Goal: Find specific page/section: Find specific page/section

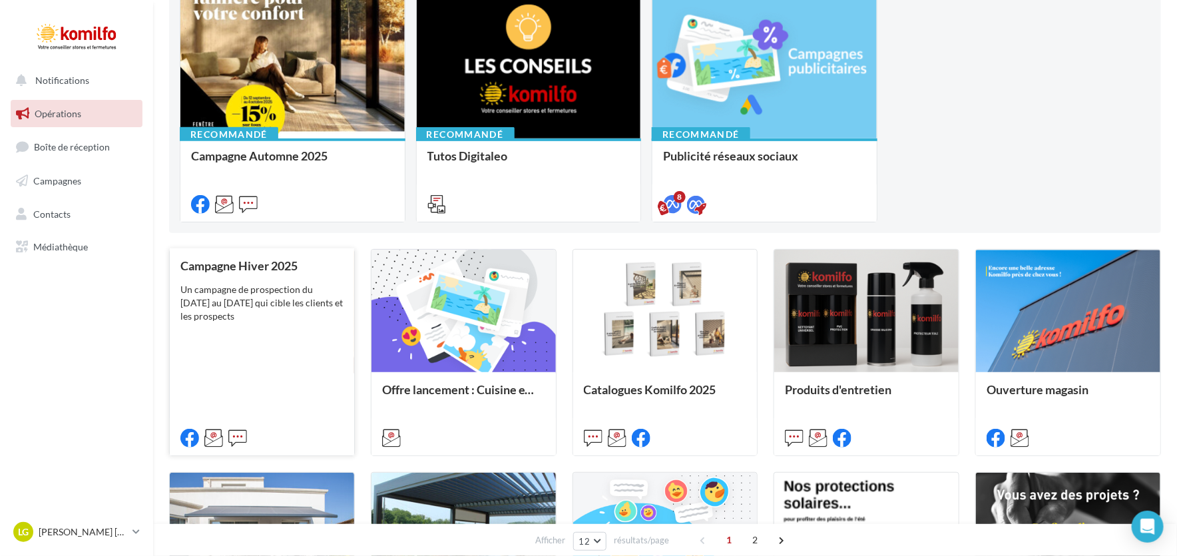
scroll to position [132, 0]
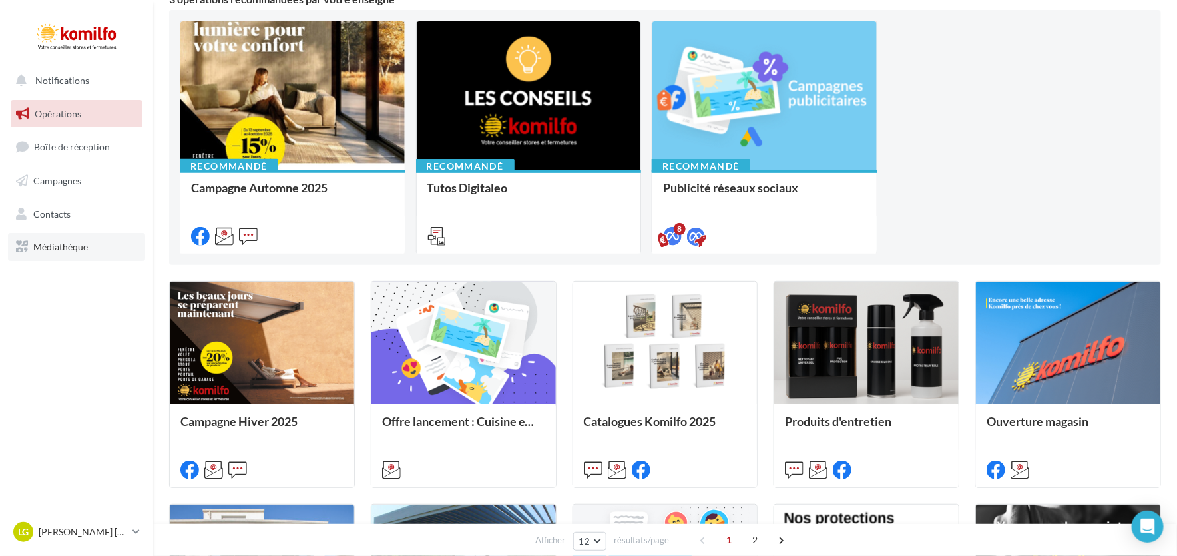
click at [59, 241] on span "Médiathèque" at bounding box center [60, 246] width 55 height 11
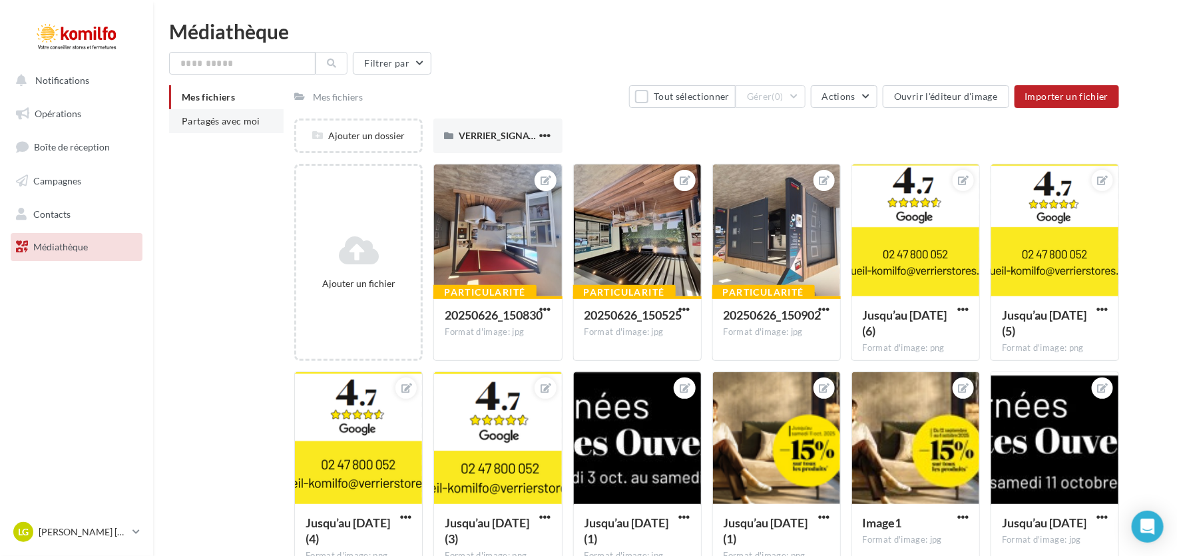
click at [234, 119] on span "Partagés avec moi" at bounding box center [221, 120] width 79 height 11
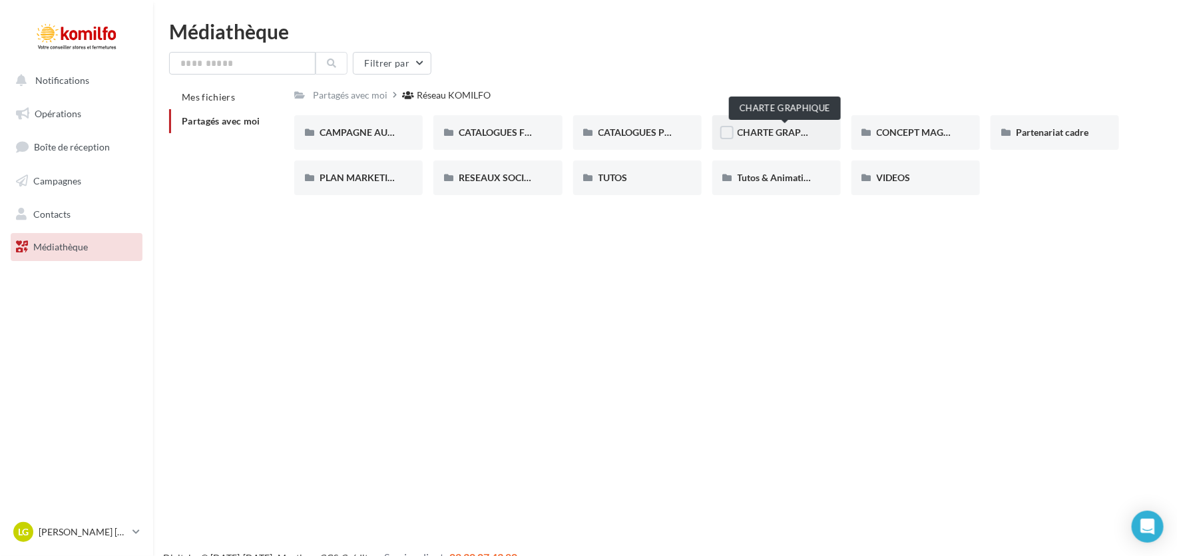
click at [790, 129] on span "CHARTE GRAPHIQUE" at bounding box center [784, 131] width 93 height 11
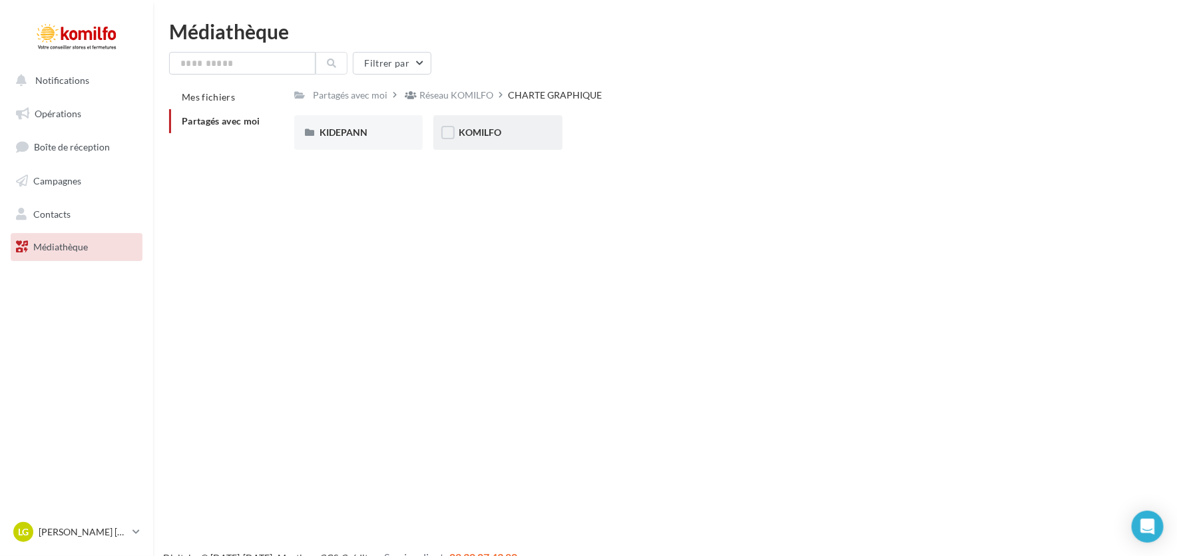
click at [499, 142] on div "KOMILFO" at bounding box center [497, 132] width 128 height 35
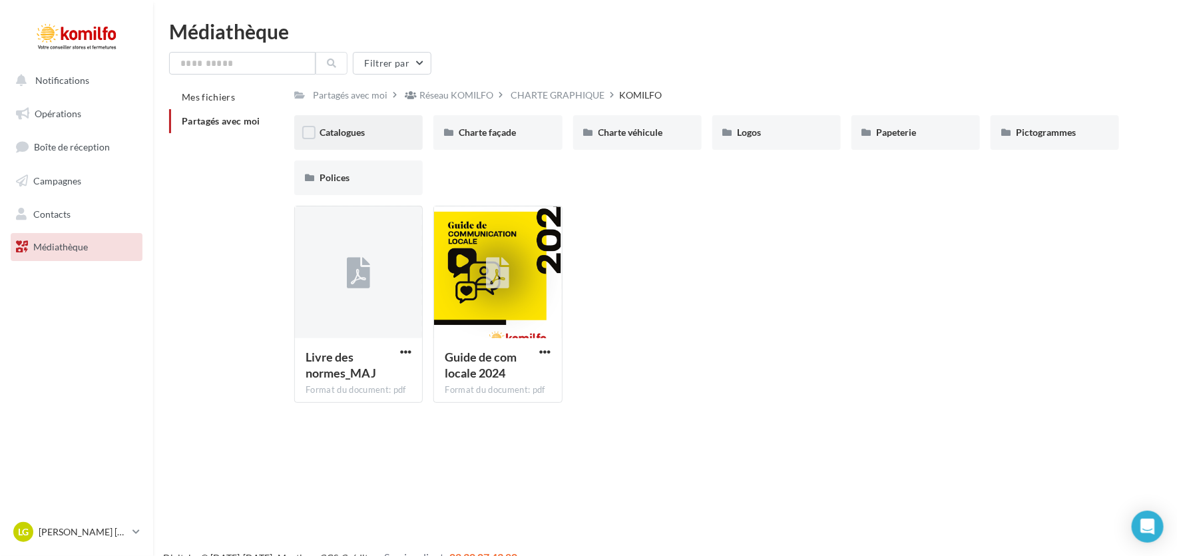
click at [338, 118] on div "Catalogues" at bounding box center [358, 132] width 128 height 35
click at [752, 136] on span "Logos" at bounding box center [750, 131] width 24 height 11
click at [1083, 128] on div "Pictogrammes" at bounding box center [1055, 132] width 78 height 13
click at [391, 176] on div "Polices" at bounding box center [359, 177] width 78 height 13
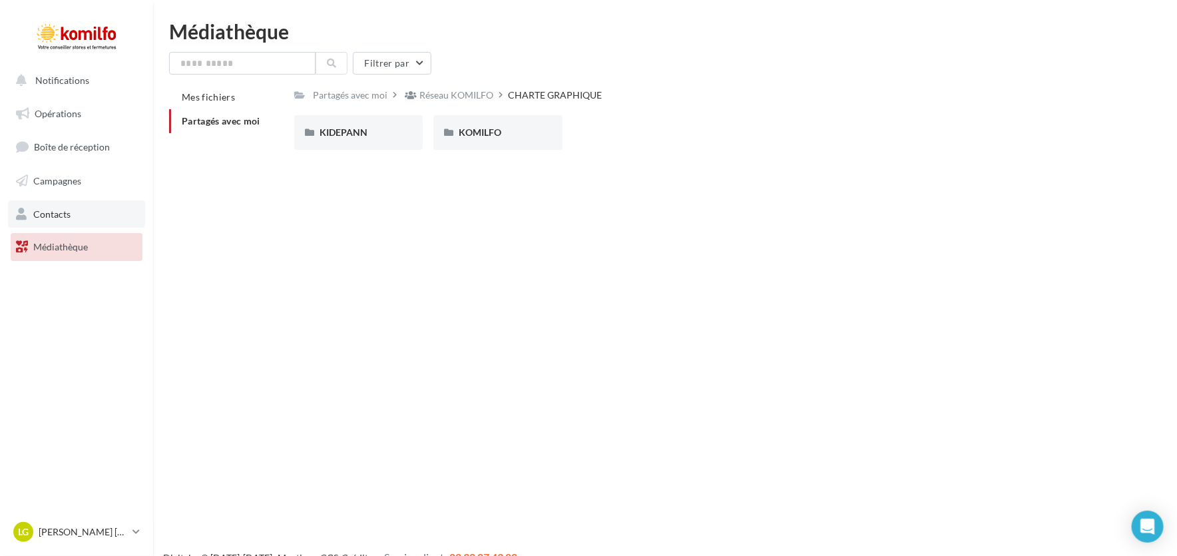
click at [82, 214] on link "Contacts" at bounding box center [76, 214] width 137 height 28
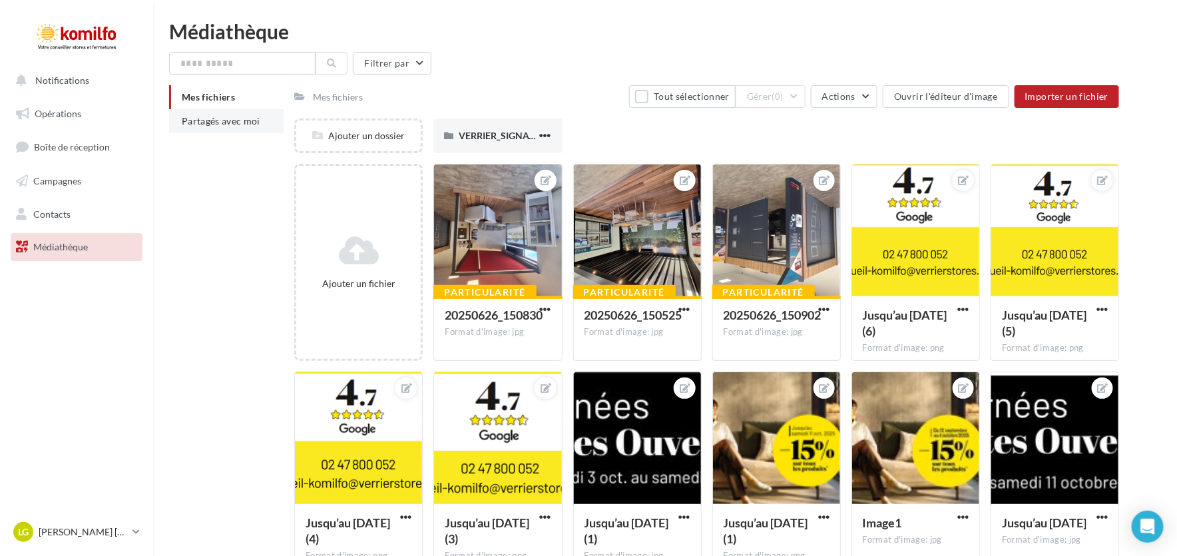
click at [250, 118] on span "Partagés avec moi" at bounding box center [221, 120] width 79 height 11
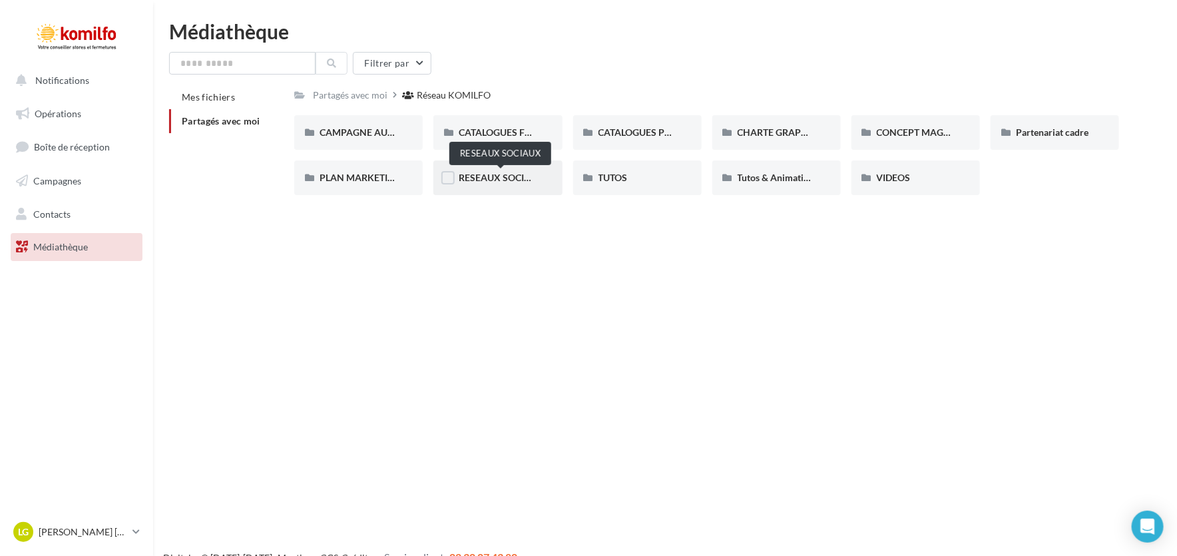
click at [492, 178] on span "RESEAUX SOCIAUX" at bounding box center [501, 177] width 85 height 11
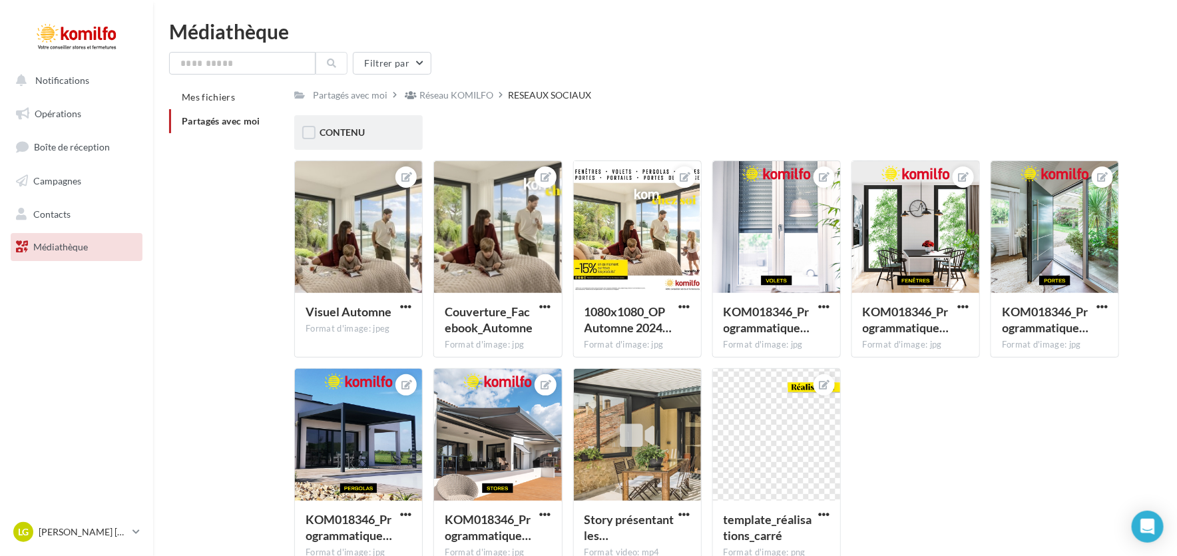
click at [397, 136] on div "CONTENU" at bounding box center [359, 132] width 78 height 13
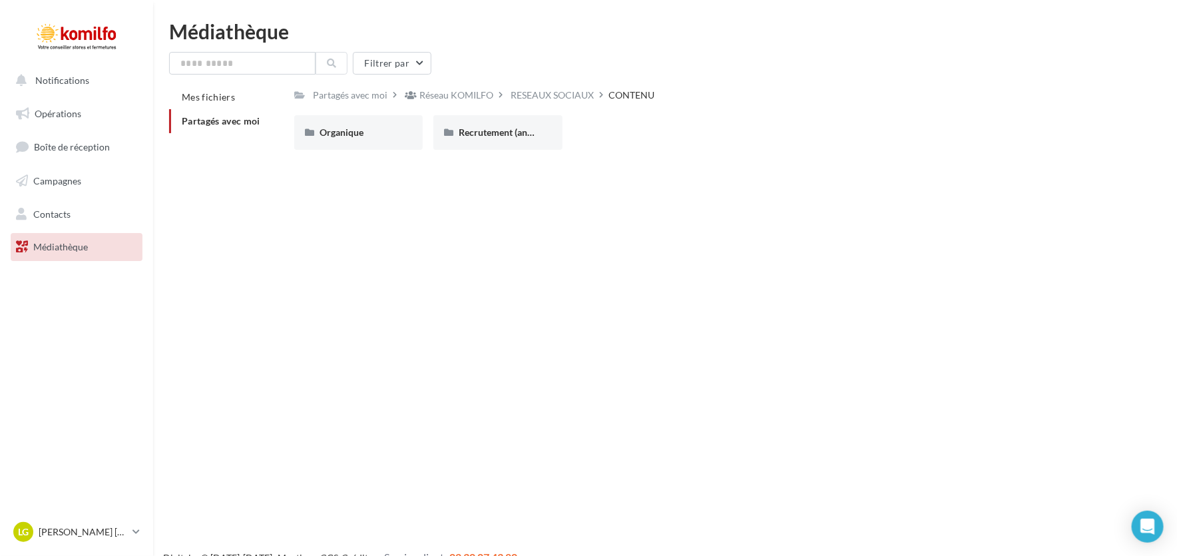
click at [397, 136] on div "Organique" at bounding box center [359, 132] width 78 height 13
click at [495, 130] on span "Recrutement (annonces)" at bounding box center [509, 131] width 101 height 11
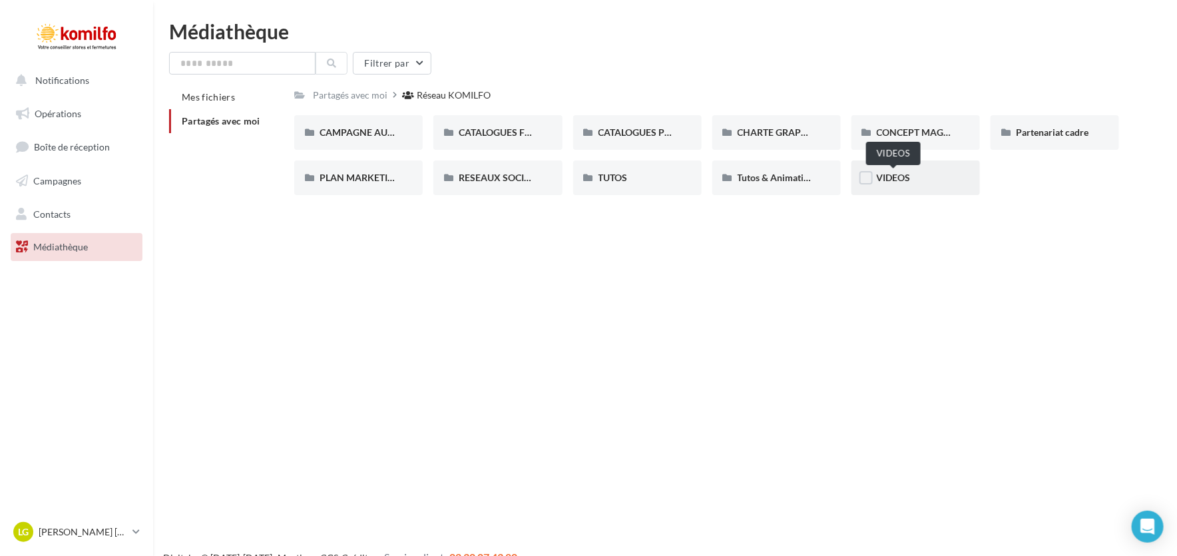
click at [885, 180] on span "VIDEOS" at bounding box center [894, 177] width 34 height 11
